Goal: Navigation & Orientation: Find specific page/section

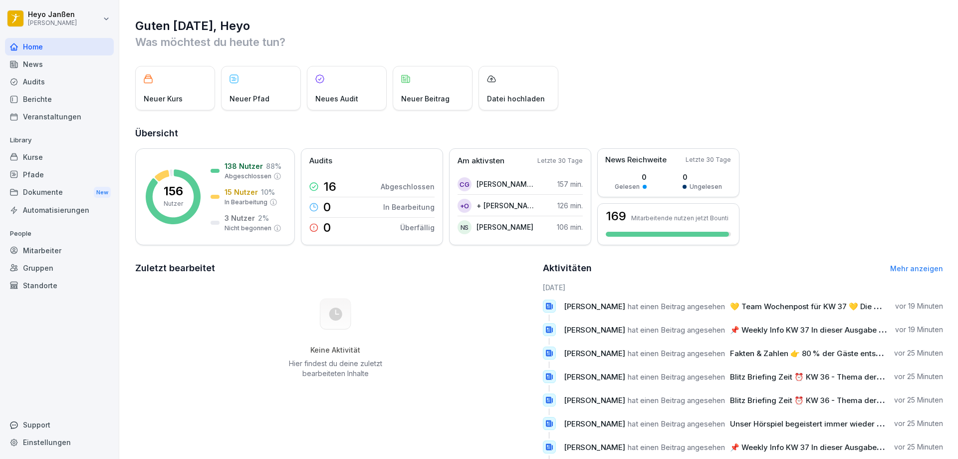
click at [61, 66] on div "News" at bounding box center [59, 63] width 109 height 17
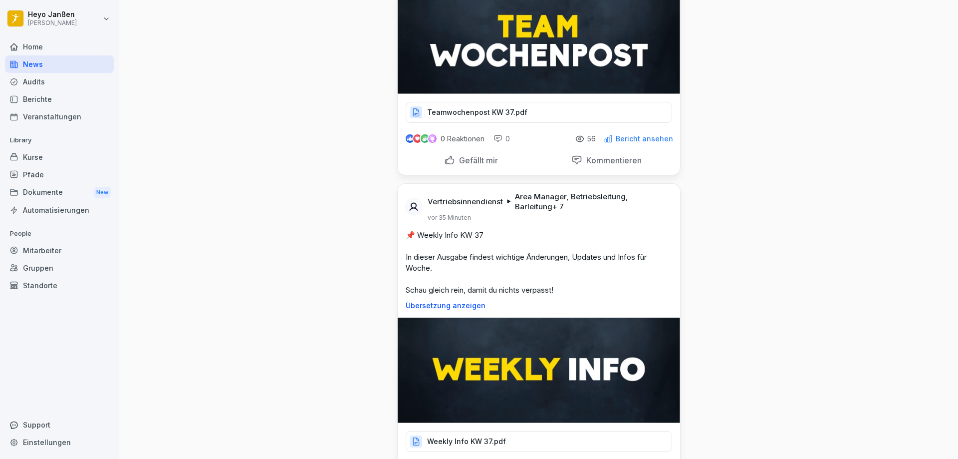
scroll to position [200, 0]
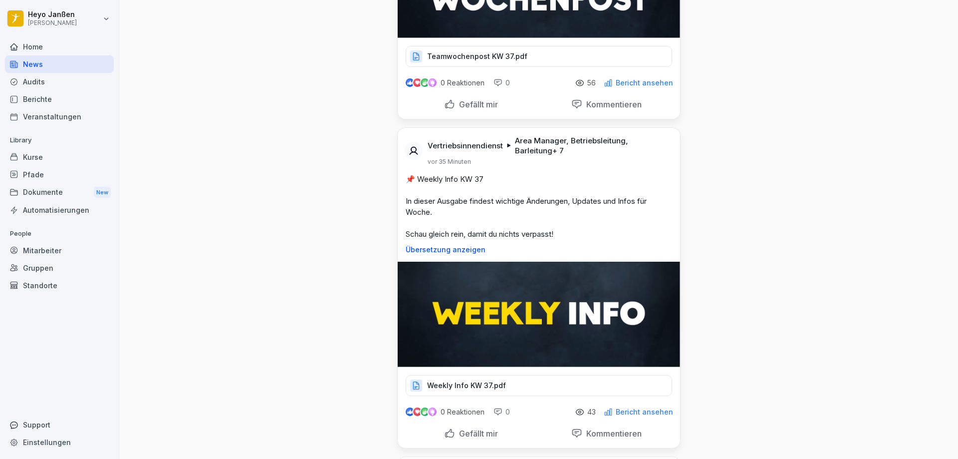
click at [452, 386] on p "Weekly Info KW 37.pdf" at bounding box center [466, 385] width 79 height 10
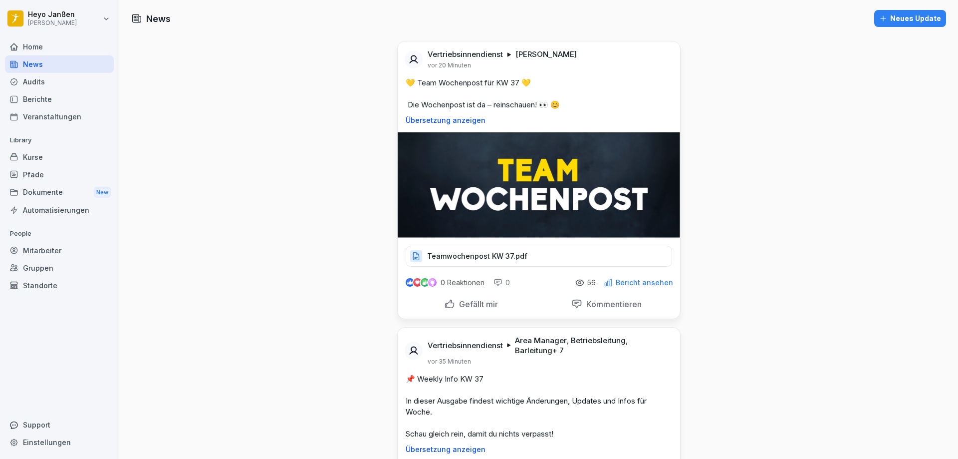
click at [28, 155] on div "Kurse" at bounding box center [59, 156] width 109 height 17
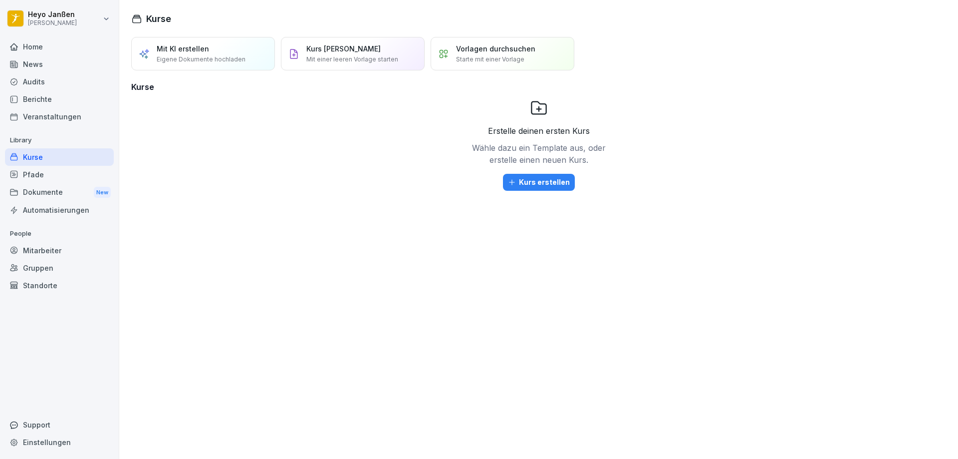
click at [50, 42] on div "Home" at bounding box center [59, 46] width 109 height 17
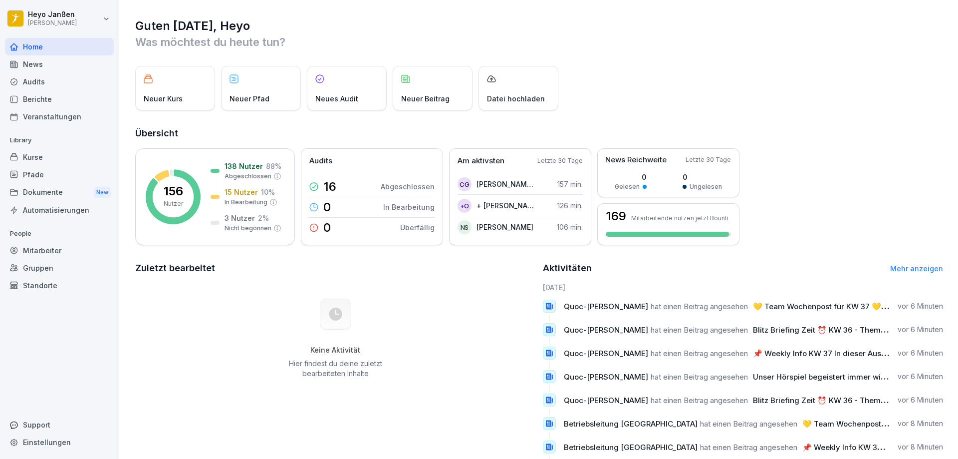
click at [67, 196] on div "Dokumente New" at bounding box center [59, 192] width 109 height 18
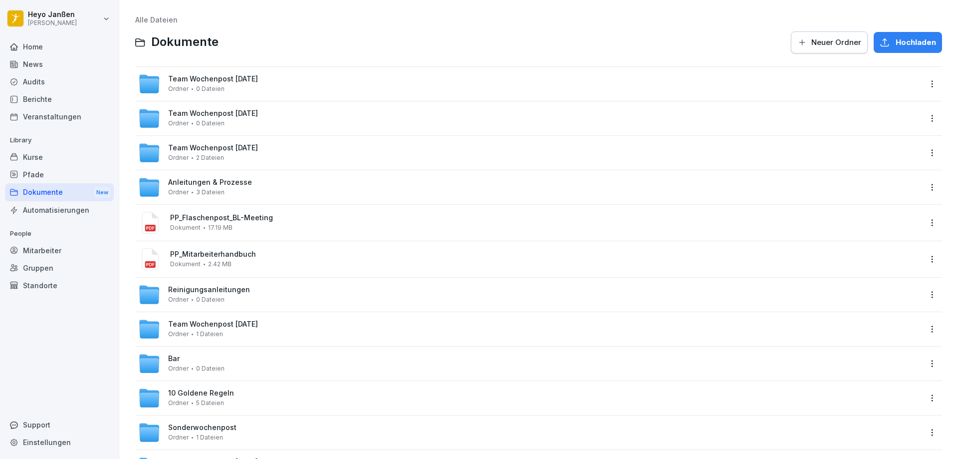
click at [45, 41] on div "Home" at bounding box center [59, 46] width 109 height 17
